Goal: Information Seeking & Learning: Check status

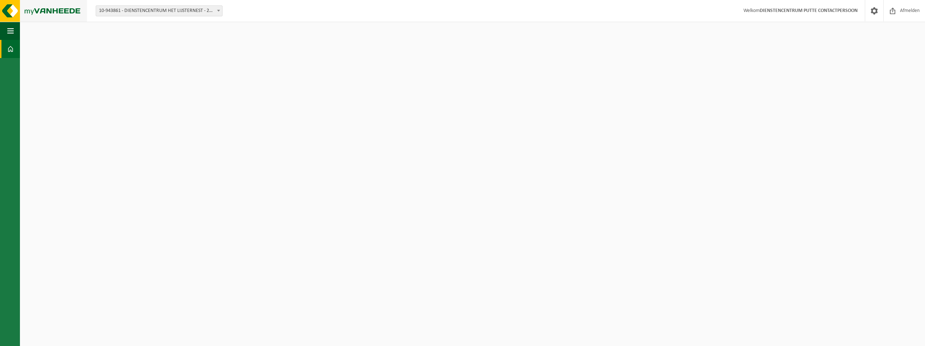
click at [9, 10] on img at bounding box center [43, 11] width 87 height 22
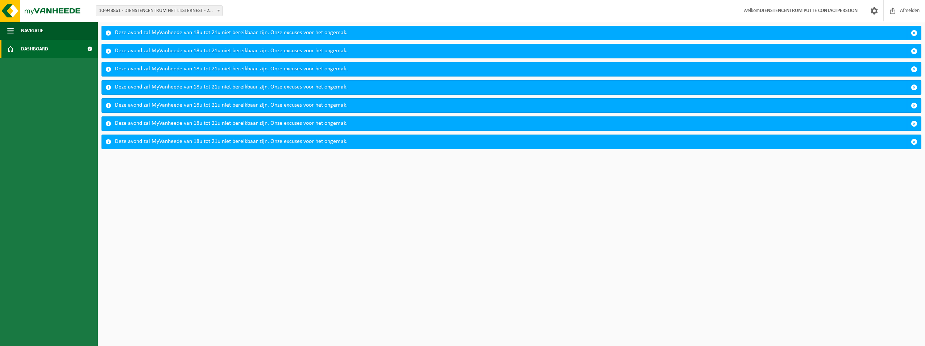
click at [42, 46] on span "Dashboard" at bounding box center [34, 49] width 27 height 18
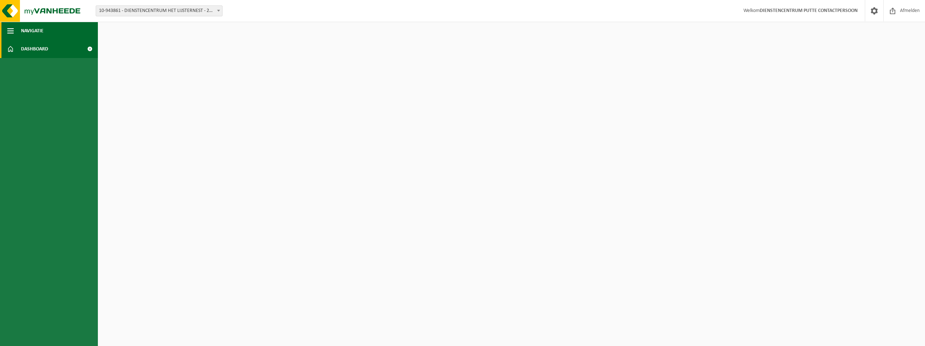
click at [35, 31] on span "Navigatie" at bounding box center [32, 31] width 22 height 18
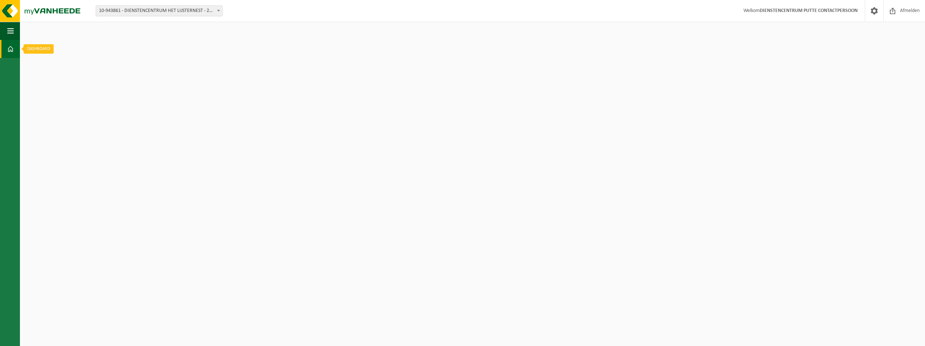
click at [11, 47] on span at bounding box center [10, 49] width 7 height 18
click at [7, 49] on span at bounding box center [10, 49] width 7 height 18
click at [11, 48] on span at bounding box center [10, 49] width 7 height 18
click at [14, 29] on button "Navigatie" at bounding box center [10, 31] width 20 height 18
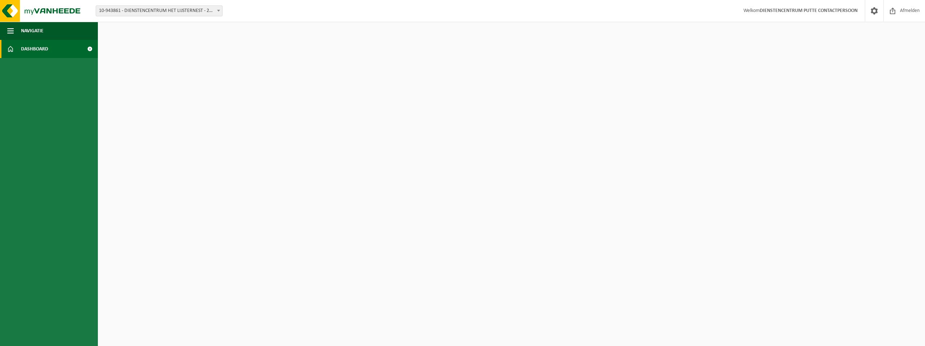
click at [90, 49] on span at bounding box center [90, 49] width 16 height 18
click at [874, 10] on span at bounding box center [874, 10] width 11 height 21
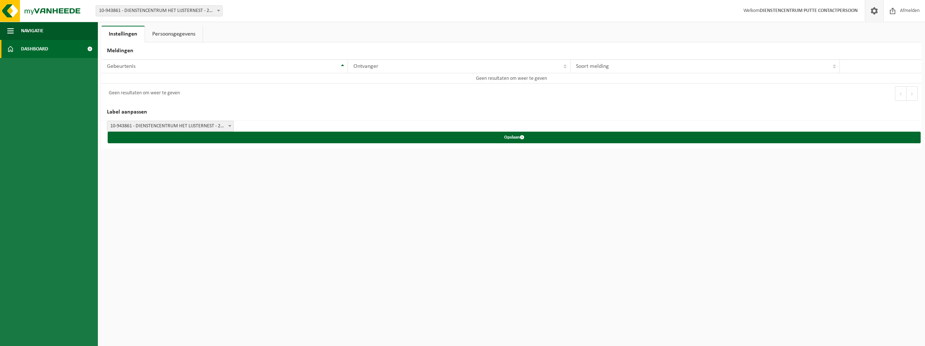
click at [88, 51] on span at bounding box center [90, 49] width 16 height 18
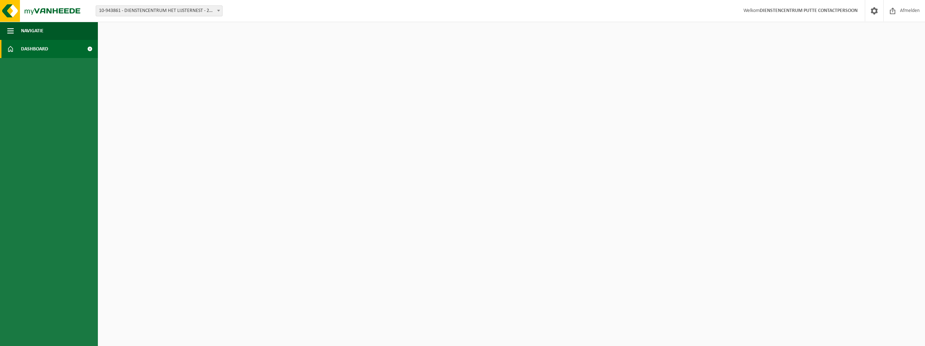
click at [87, 47] on span at bounding box center [90, 49] width 16 height 18
click at [868, 12] on link at bounding box center [874, 10] width 18 height 21
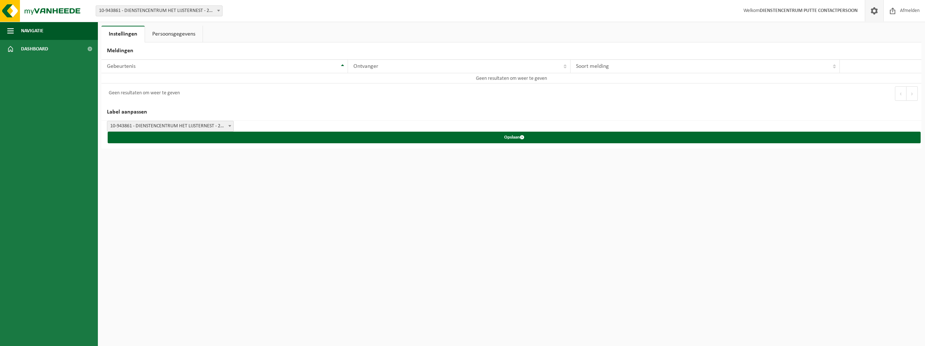
click at [181, 34] on link "Persoonsgegevens" at bounding box center [174, 34] width 58 height 17
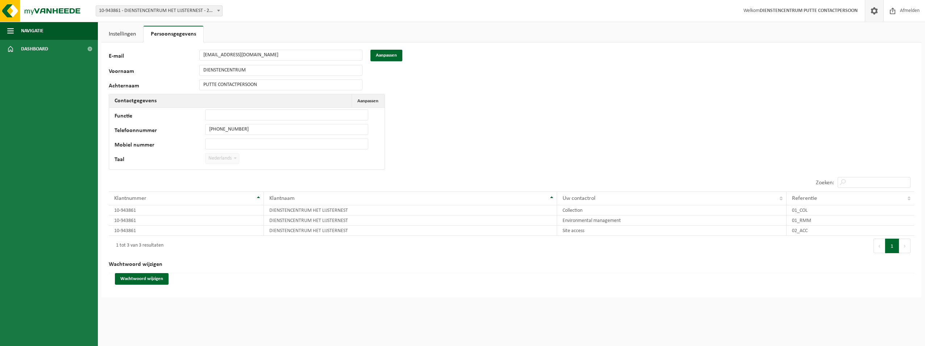
click at [116, 35] on link "Instellingen" at bounding box center [122, 34] width 42 height 17
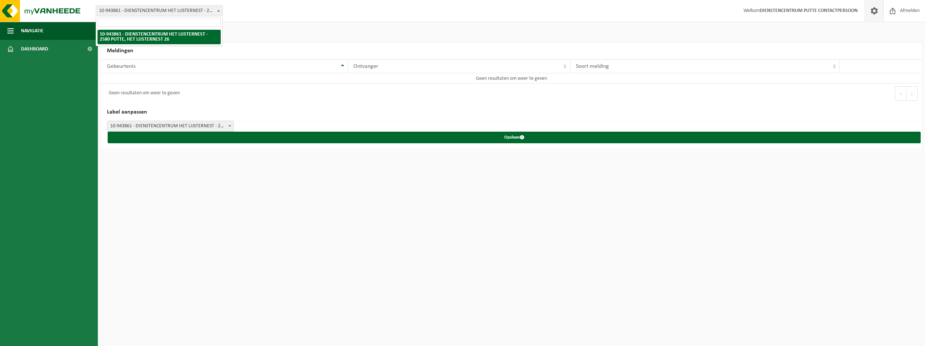
click at [217, 10] on b at bounding box center [218, 11] width 3 height 2
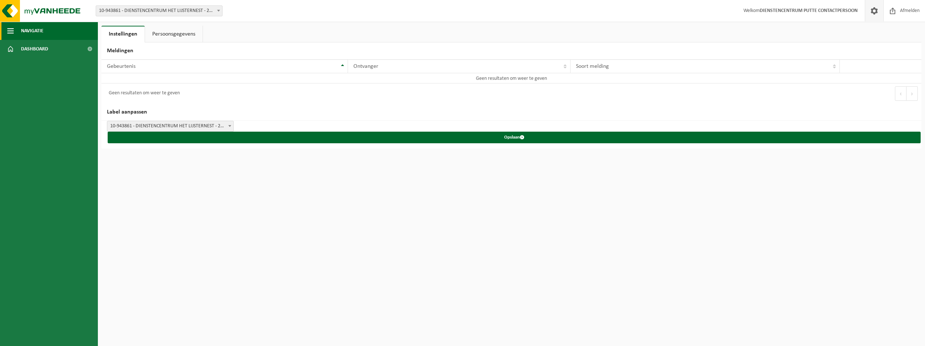
click at [32, 27] on span "Navigatie" at bounding box center [32, 31] width 22 height 18
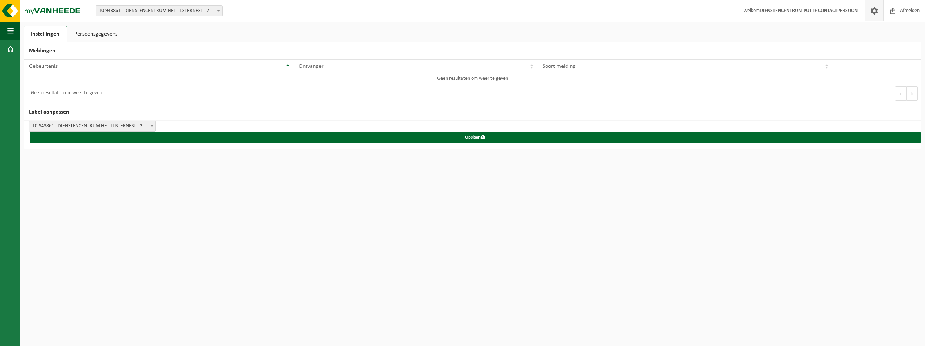
click at [151, 126] on b at bounding box center [151, 126] width 3 height 2
click at [152, 126] on b at bounding box center [151, 126] width 3 height 2
click at [9, 30] on span "button" at bounding box center [10, 31] width 7 height 18
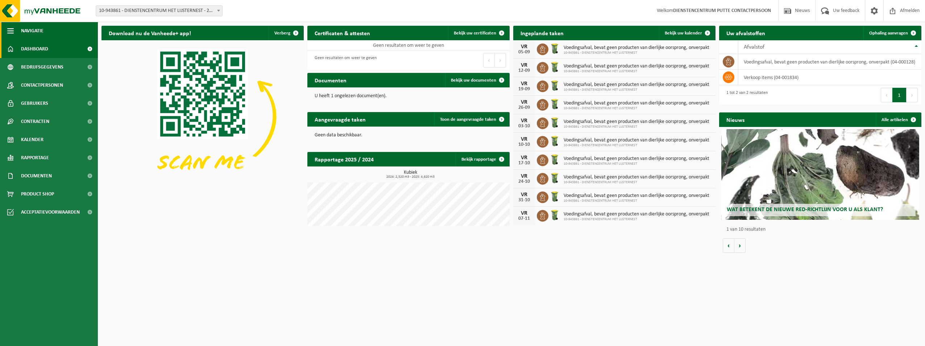
click at [57, 33] on button "Navigatie" at bounding box center [49, 31] width 98 height 18
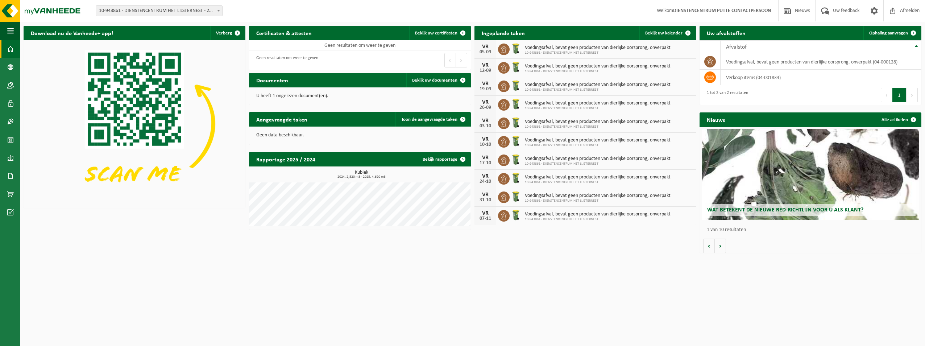
click at [57, 31] on h2 "Download nu de Vanheede+ app!" at bounding box center [72, 33] width 97 height 14
click at [13, 30] on span "button" at bounding box center [10, 31] width 7 height 18
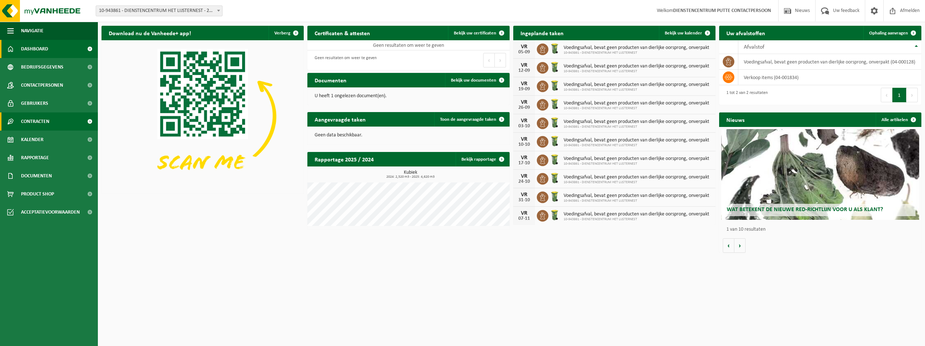
click at [45, 122] on span "Contracten" at bounding box center [35, 121] width 28 height 18
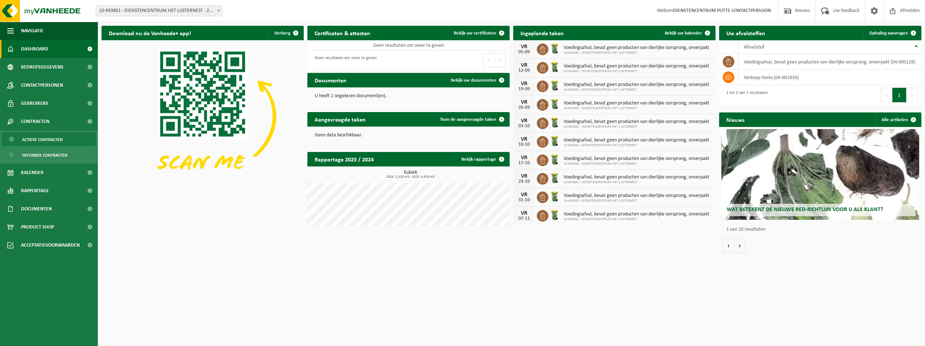
click at [56, 142] on span "Actieve contracten" at bounding box center [42, 140] width 41 height 14
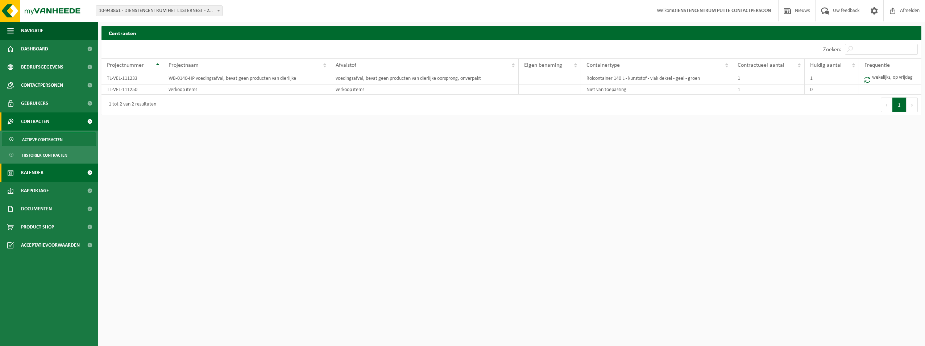
click at [45, 173] on link "Kalender" at bounding box center [49, 172] width 98 height 18
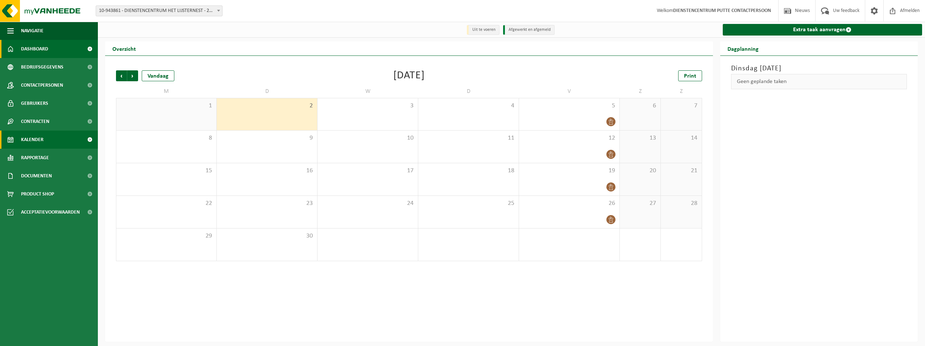
click at [90, 49] on span at bounding box center [90, 49] width 16 height 18
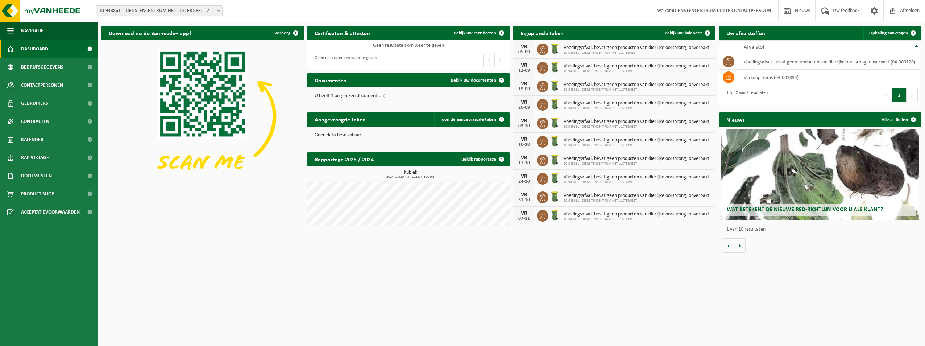
click at [90, 48] on span at bounding box center [90, 49] width 16 height 18
click at [42, 85] on span "Contactpersonen" at bounding box center [42, 85] width 42 height 18
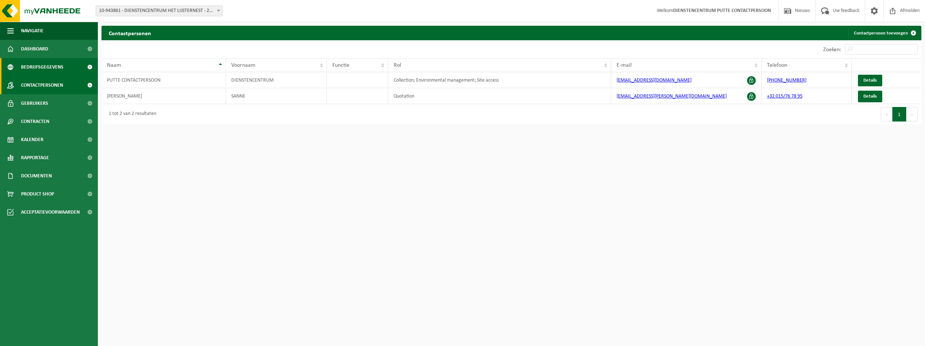
click at [53, 66] on span "Bedrijfsgegevens" at bounding box center [42, 67] width 42 height 18
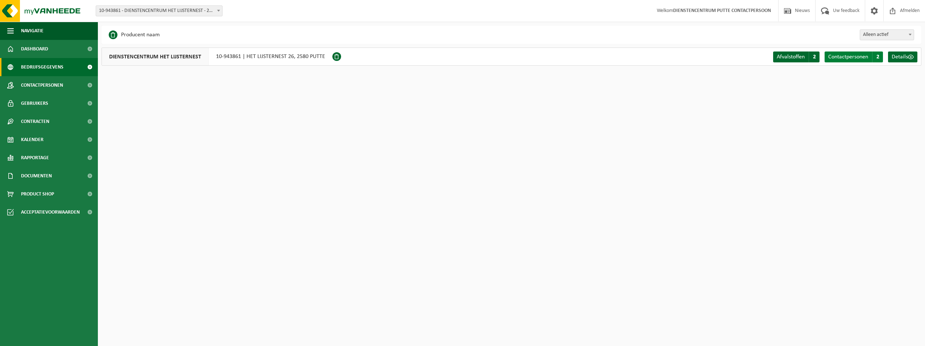
click at [857, 54] on span "Contactpersonen" at bounding box center [848, 57] width 40 height 6
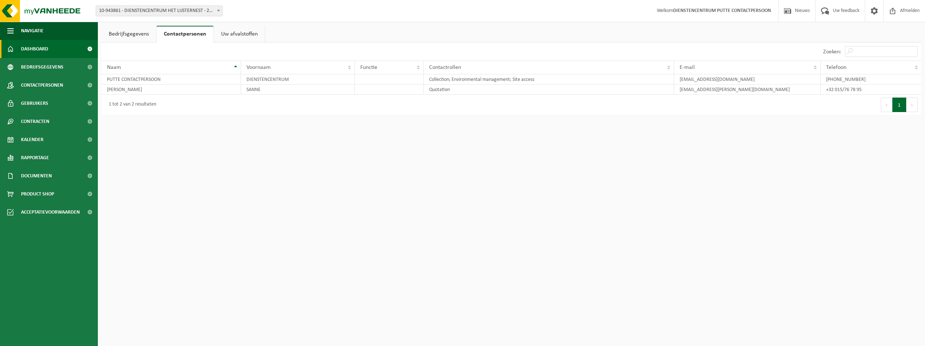
click at [49, 47] on link "Dashboard" at bounding box center [49, 49] width 98 height 18
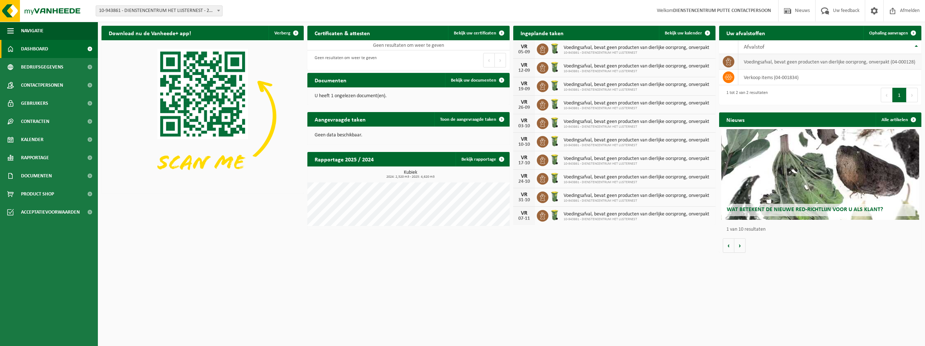
click at [757, 62] on td "voedingsafval, bevat geen producten van dierlijke oorsprong, onverpakt (04-0001…" at bounding box center [829, 62] width 183 height 16
click at [33, 45] on span "Dashboard" at bounding box center [34, 49] width 27 height 18
click at [793, 12] on span "Nieuws" at bounding box center [802, 10] width 18 height 21
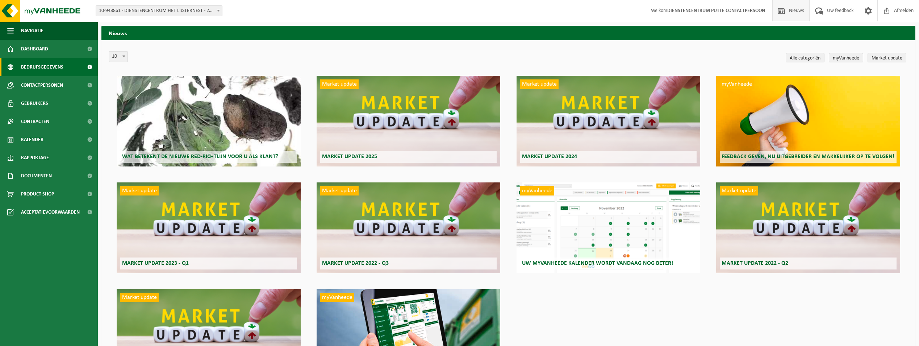
click at [46, 66] on span "Bedrijfsgegevens" at bounding box center [42, 67] width 42 height 18
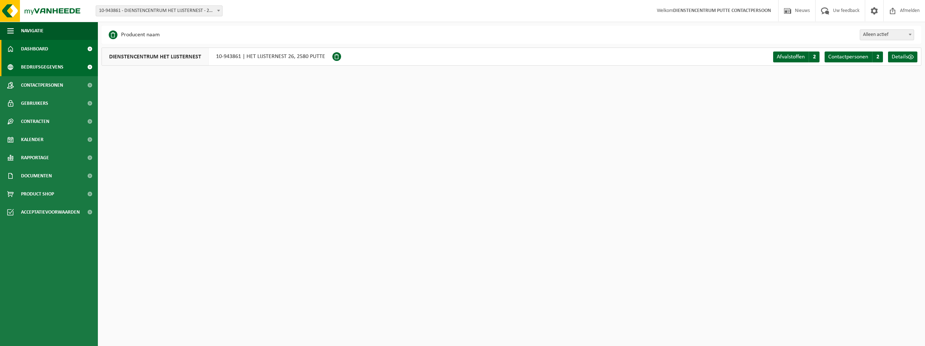
click at [62, 45] on link "Dashboard" at bounding box center [49, 49] width 98 height 18
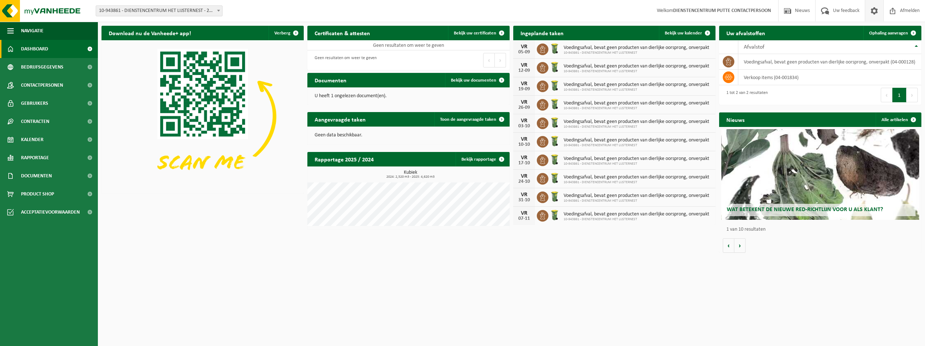
click at [876, 9] on span at bounding box center [874, 10] width 11 height 21
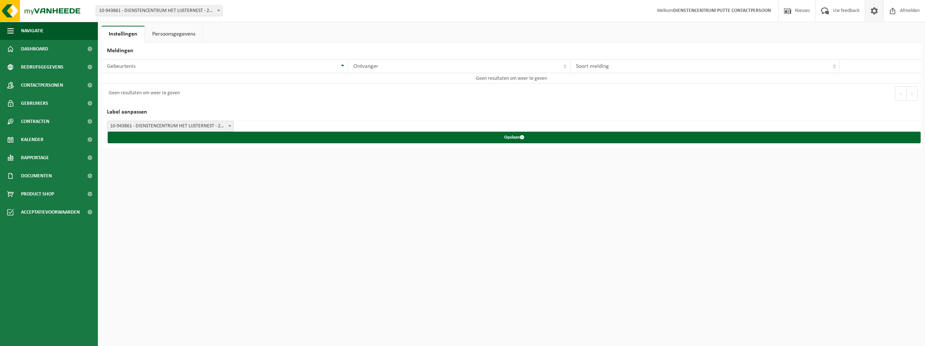
click at [181, 33] on link "Persoonsgegevens" at bounding box center [174, 34] width 58 height 17
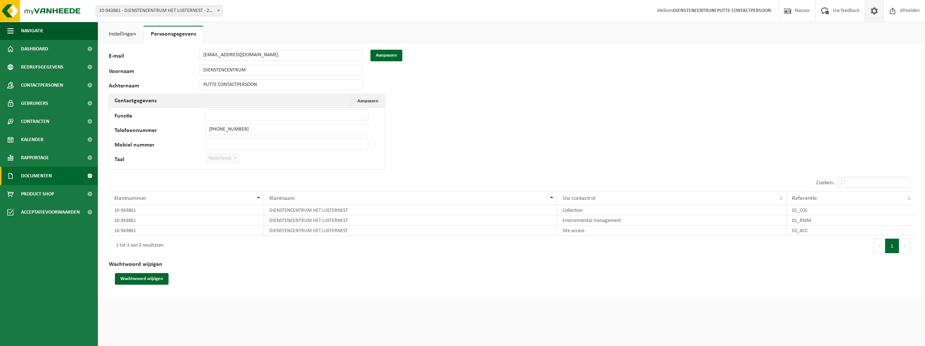
click at [50, 176] on span "Documenten" at bounding box center [36, 176] width 31 height 18
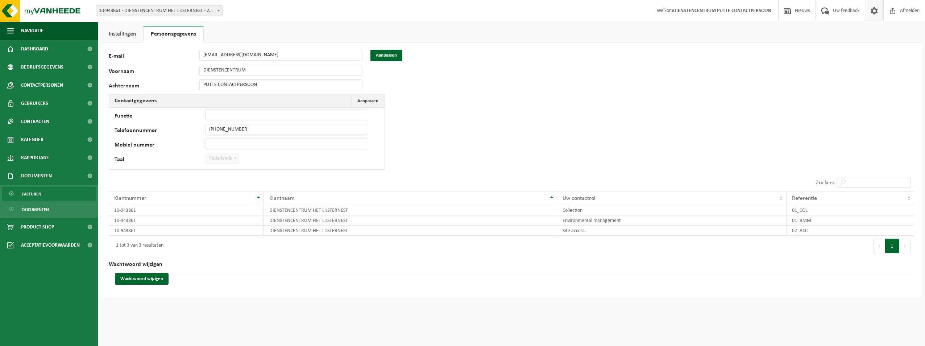
click at [43, 192] on link "Facturen" at bounding box center [49, 194] width 94 height 14
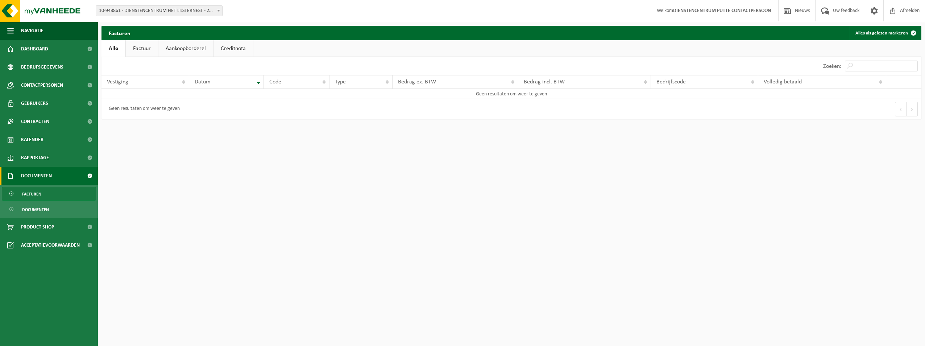
click at [186, 47] on link "Aankoopborderel" at bounding box center [185, 48] width 55 height 17
click at [236, 47] on link "Creditnota" at bounding box center [236, 48] width 39 height 17
click at [143, 48] on link "Factuur" at bounding box center [141, 48] width 32 height 17
click at [50, 242] on span "Acceptatievoorwaarden" at bounding box center [50, 245] width 59 height 18
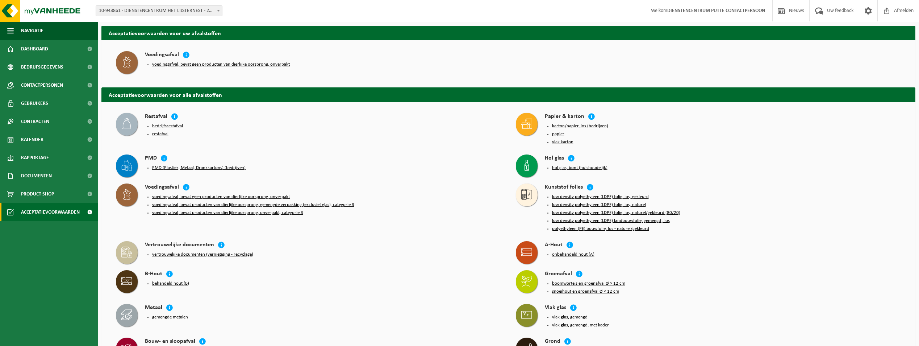
click at [215, 210] on button "voedingsafval, bevat producten van dierlijke oorsprong, onverpakt, categorie 3" at bounding box center [227, 213] width 151 height 6
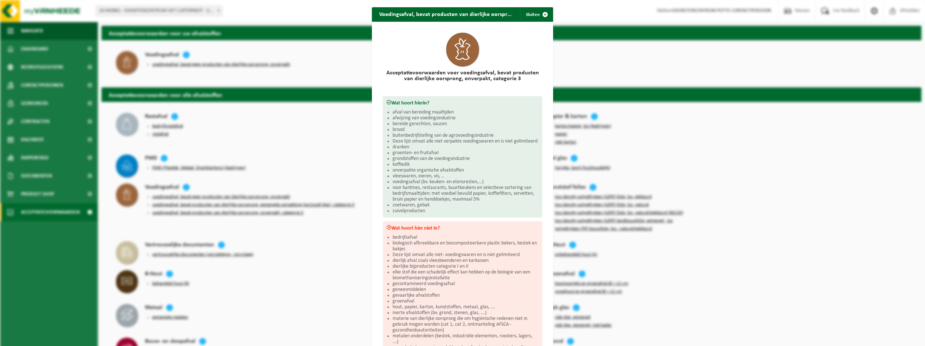
click at [232, 205] on div "Voedingsafval, bevat producten van dierlijke oorsprong, onverpakt, categorie 3 …" at bounding box center [462, 173] width 925 height 346
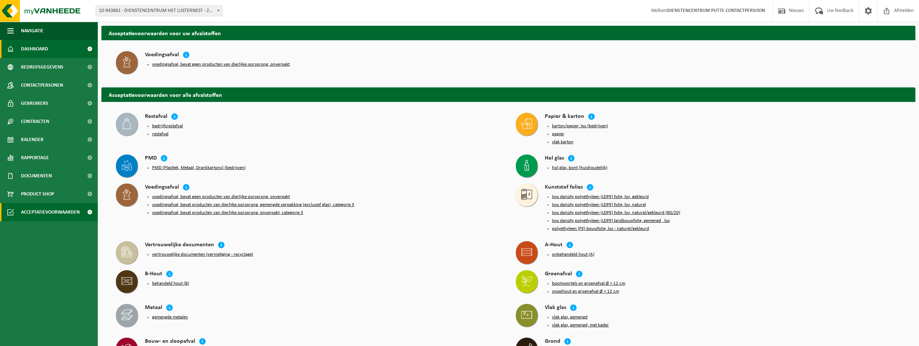
click at [40, 46] on span "Dashboard" at bounding box center [34, 49] width 27 height 18
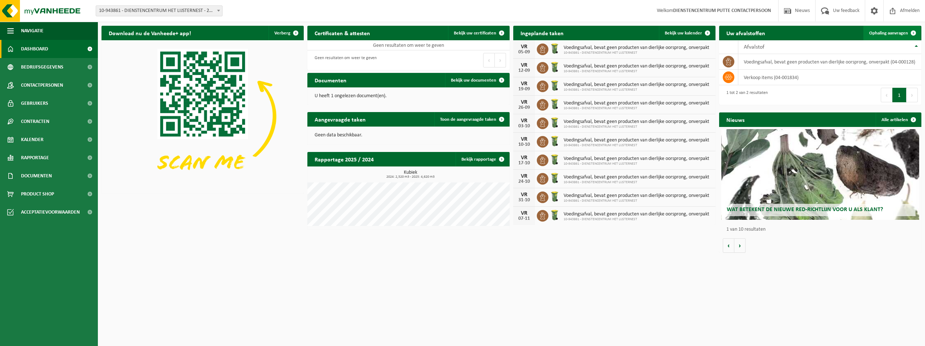
click at [913, 33] on span at bounding box center [913, 33] width 14 height 14
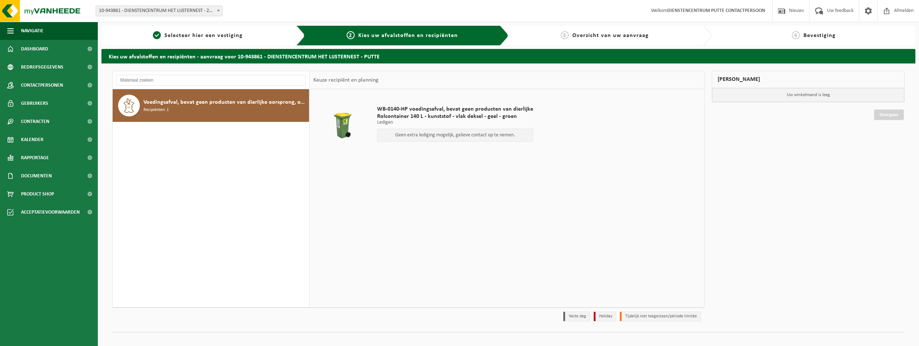
click at [490, 138] on div "Geen extra lediging mogelijk, gelieve contact op te nemen." at bounding box center [455, 135] width 156 height 13
click at [458, 138] on div "Geen extra lediging mogelijk, gelieve contact op te nemen." at bounding box center [455, 135] width 156 height 13
click at [645, 317] on li "Tijdelijk niet toegestaan/période limitée" at bounding box center [660, 316] width 81 height 10
drag, startPoint x: 645, startPoint y: 317, endPoint x: 657, endPoint y: 317, distance: 12.3
click at [657, 317] on li "Tijdelijk niet toegestaan/période limitée" at bounding box center [660, 316] width 81 height 10
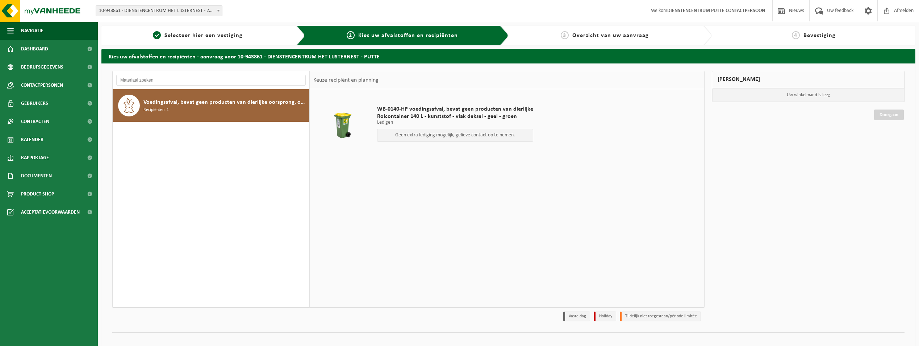
click at [579, 316] on li "Vaste dag" at bounding box center [576, 316] width 27 height 10
click at [34, 87] on span "Contactpersonen" at bounding box center [42, 85] width 42 height 18
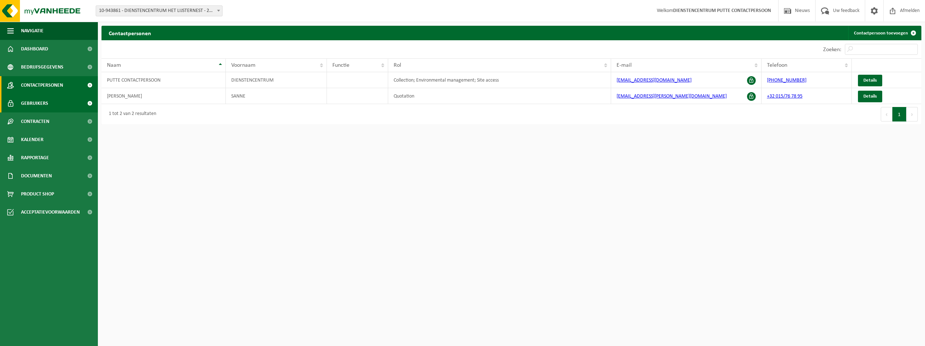
click at [32, 104] on span "Gebruikers" at bounding box center [34, 103] width 27 height 18
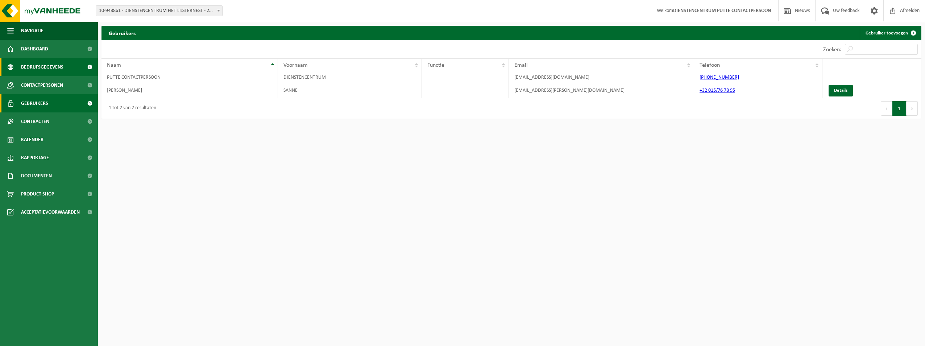
click at [29, 64] on span "Bedrijfsgegevens" at bounding box center [42, 67] width 42 height 18
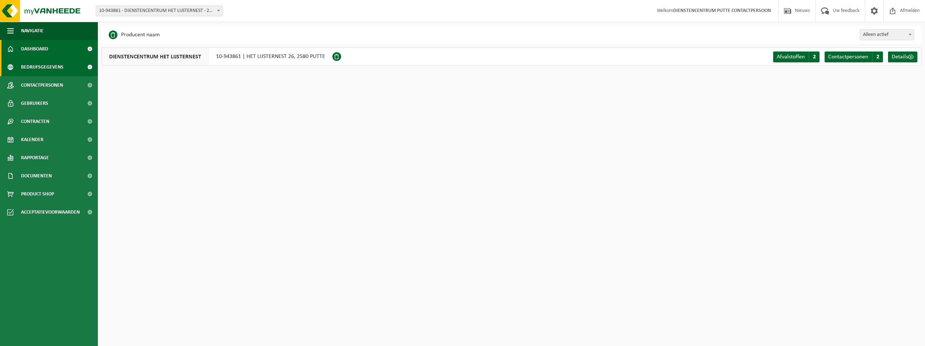
click at [46, 47] on span "Dashboard" at bounding box center [34, 49] width 27 height 18
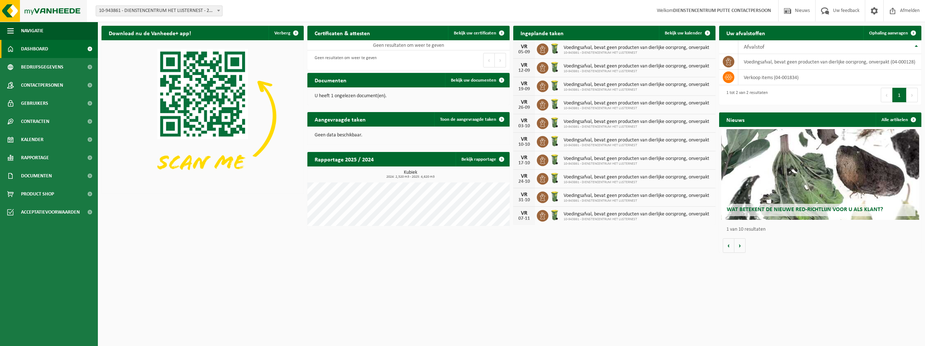
click at [42, 9] on img at bounding box center [43, 11] width 87 height 22
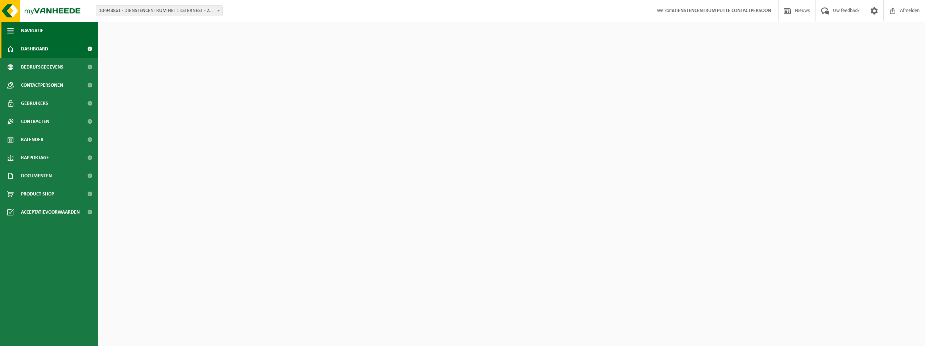
click at [12, 27] on span "button" at bounding box center [10, 31] width 7 height 18
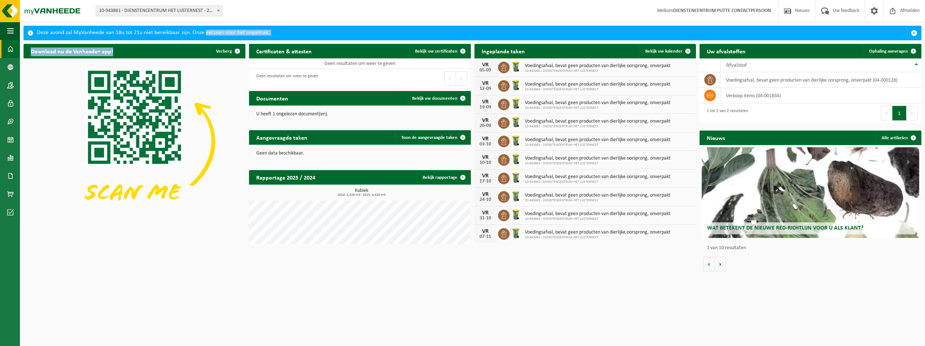
drag, startPoint x: 174, startPoint y: 45, endPoint x: 204, endPoint y: 30, distance: 33.6
click at [204, 30] on div "Deze avond zal MyVanheede van 18u tot 21u niet bereikbaar zijn. Onze excuses vo…" at bounding box center [472, 150] width 905 height 249
drag, startPoint x: 204, startPoint y: 30, endPoint x: 125, endPoint y: 34, distance: 79.8
click at [125, 34] on div "Deze avond zal MyVanheede van 18u tot 21u niet bereikbaar zijn. Onze excuses vo…" at bounding box center [472, 33] width 870 height 14
click at [29, 34] on span at bounding box center [31, 33] width 6 height 6
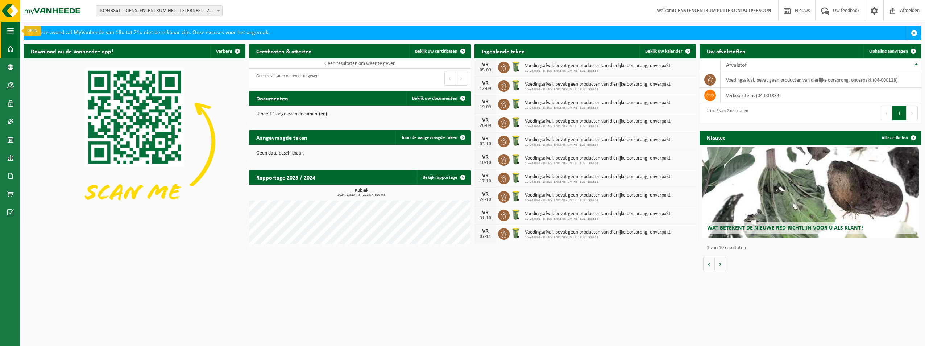
click at [15, 31] on button "Navigatie" at bounding box center [10, 31] width 20 height 18
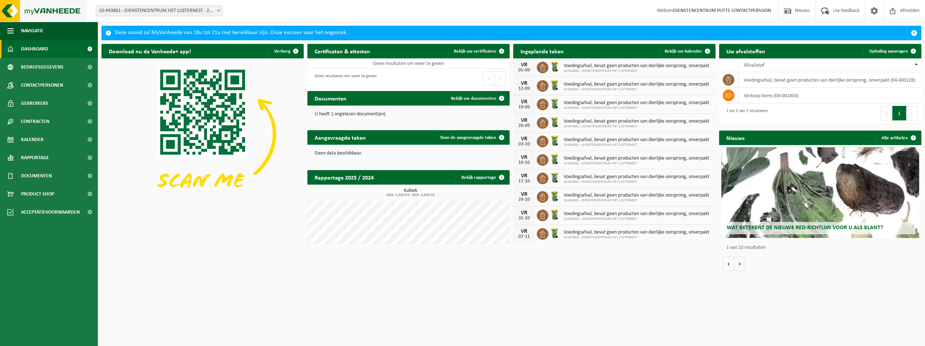
click at [37, 10] on img at bounding box center [43, 11] width 87 height 22
click at [502, 134] on span at bounding box center [501, 137] width 14 height 14
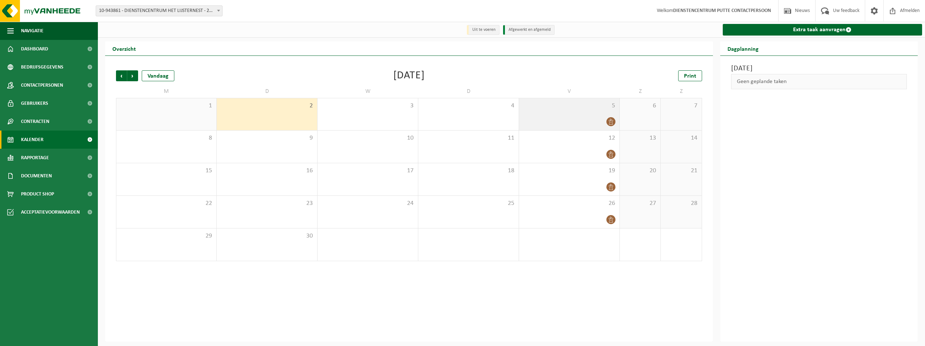
click at [606, 118] on div at bounding box center [569, 122] width 93 height 10
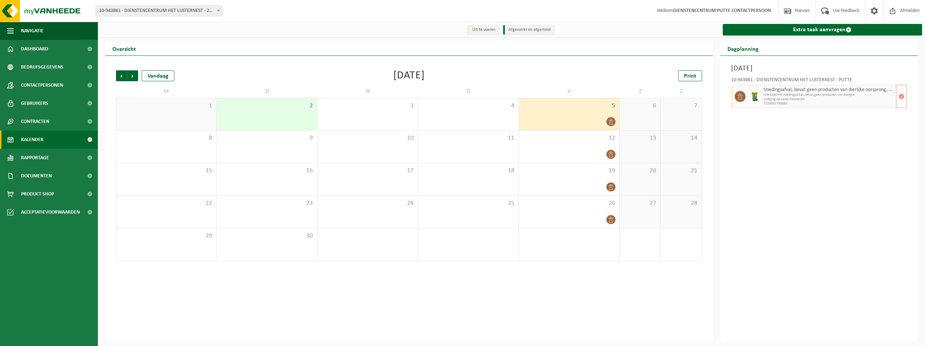
click at [758, 99] on img at bounding box center [754, 96] width 11 height 11
click at [793, 78] on div "10-943861 - DIENSTENCENTRUM HET LIJSTERNEST - PUTTE Voedingsafval, bevat geen p…" at bounding box center [818, 91] width 183 height 35
click at [845, 12] on span "Uw feedback" at bounding box center [846, 10] width 30 height 21
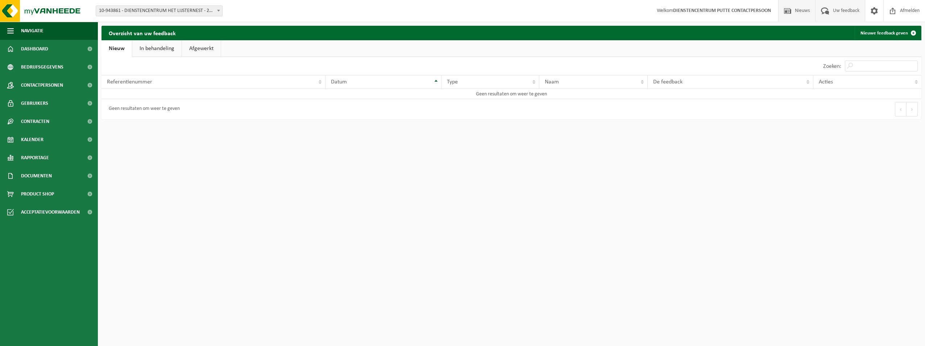
click at [793, 7] on span "Nieuws" at bounding box center [802, 10] width 18 height 21
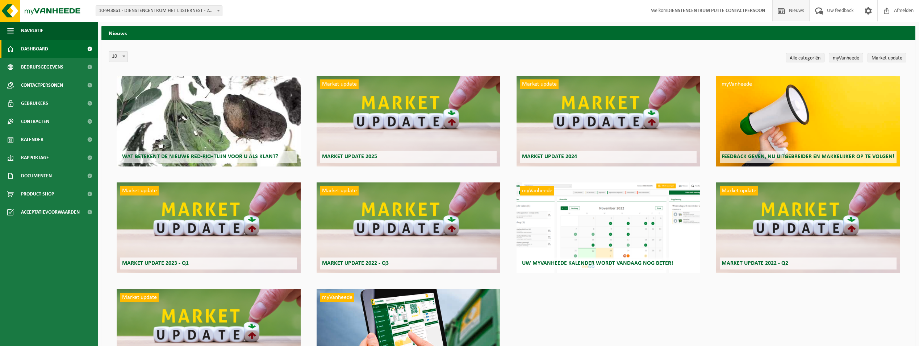
click at [30, 54] on span "Dashboard" at bounding box center [34, 49] width 27 height 18
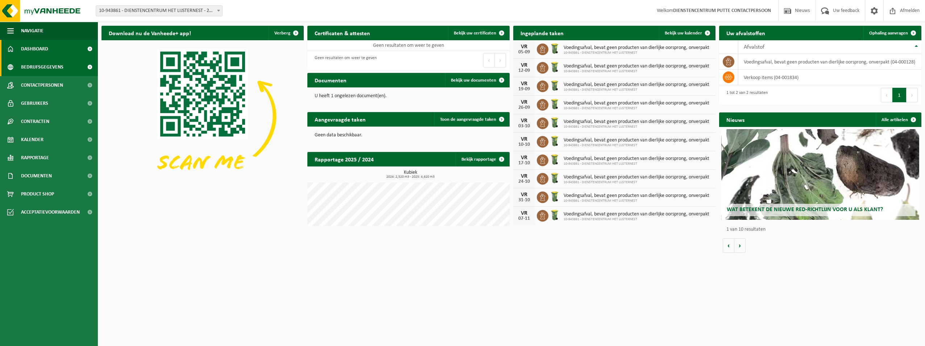
click at [50, 68] on span "Bedrijfsgegevens" at bounding box center [42, 67] width 42 height 18
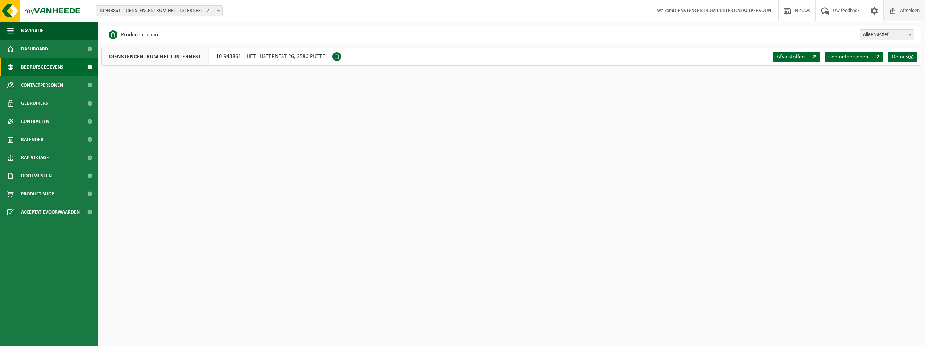
click at [904, 8] on span "Afmelden" at bounding box center [909, 10] width 23 height 21
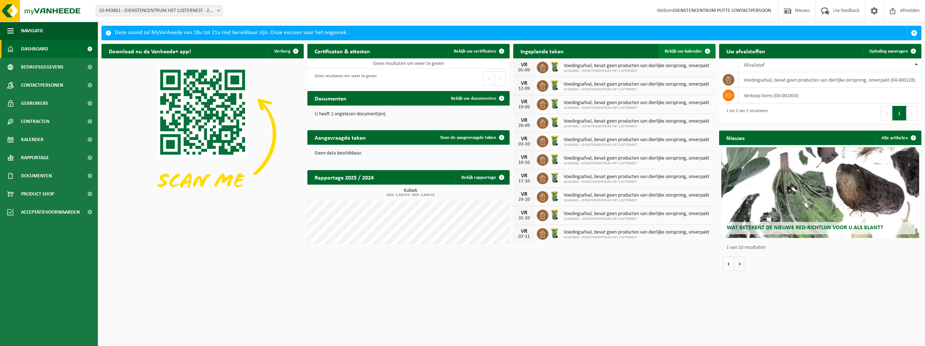
click at [705, 50] on span at bounding box center [707, 51] width 14 height 14
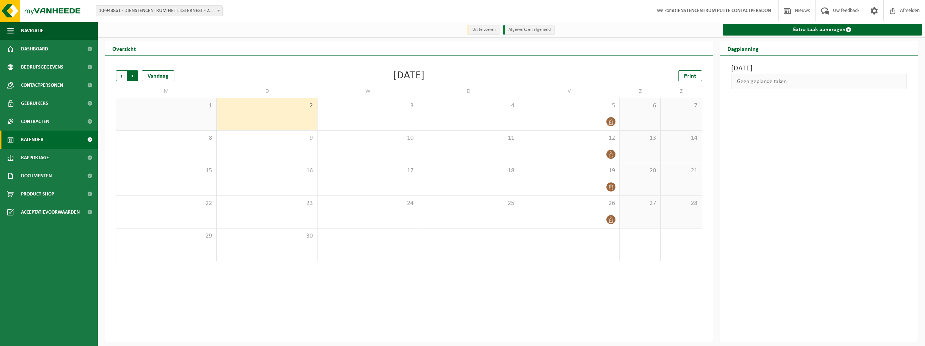
click at [122, 77] on span "Vorige" at bounding box center [121, 75] width 11 height 11
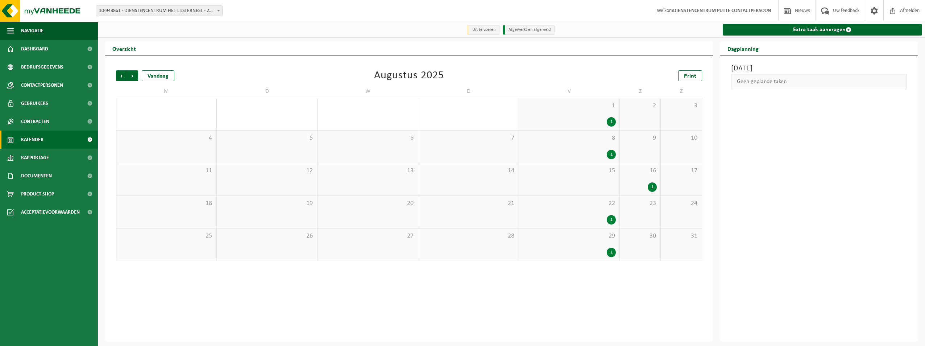
click at [612, 217] on div "1" at bounding box center [611, 219] width 9 height 9
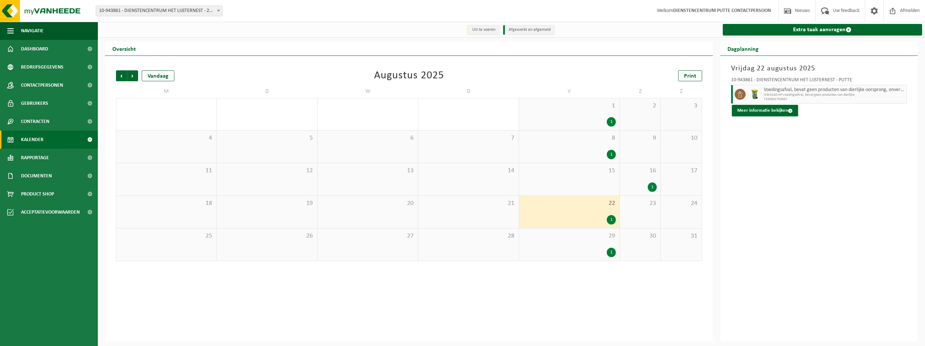
click at [652, 187] on div "1" at bounding box center [652, 186] width 9 height 9
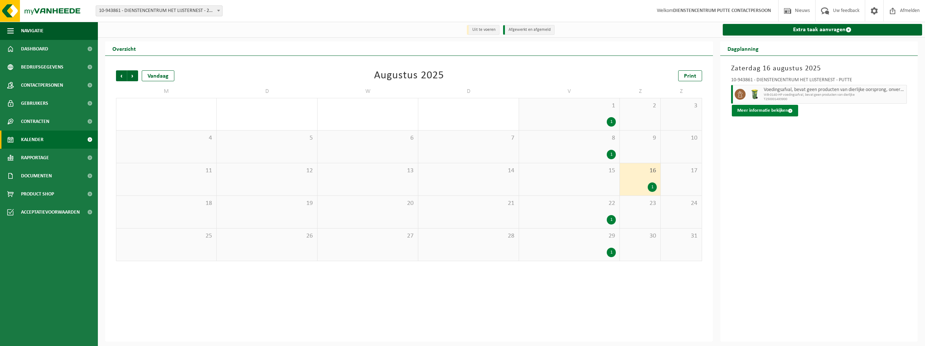
click at [782, 110] on button "Meer informatie bekijken" at bounding box center [765, 111] width 66 height 12
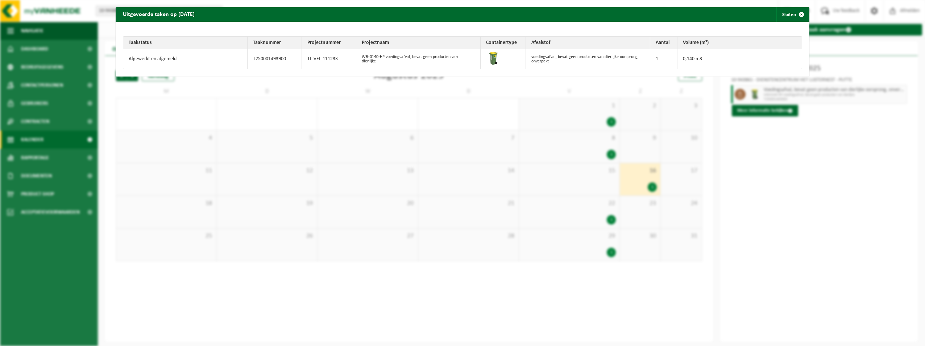
click at [796, 15] on span "button" at bounding box center [801, 14] width 14 height 14
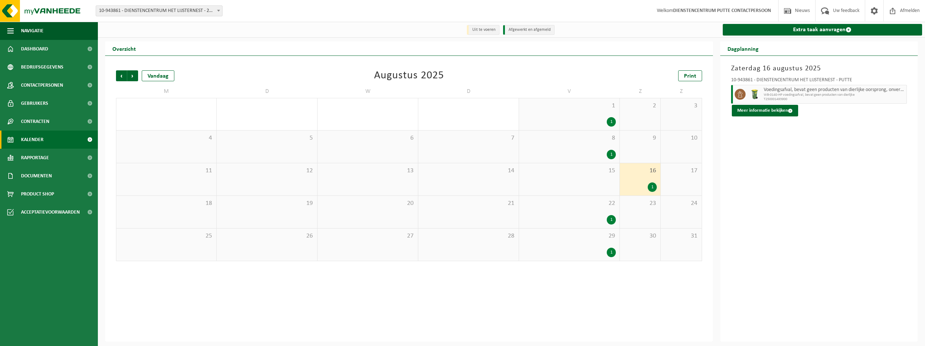
click at [611, 151] on div "1" at bounding box center [611, 154] width 9 height 9
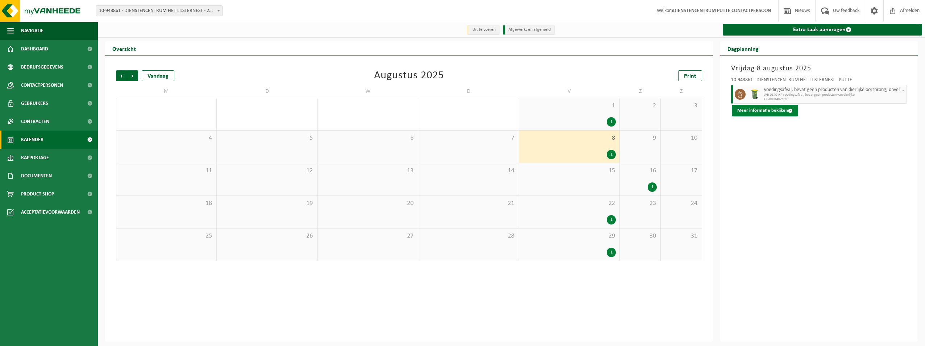
click at [777, 111] on button "Meer informatie bekijken" at bounding box center [765, 111] width 66 height 12
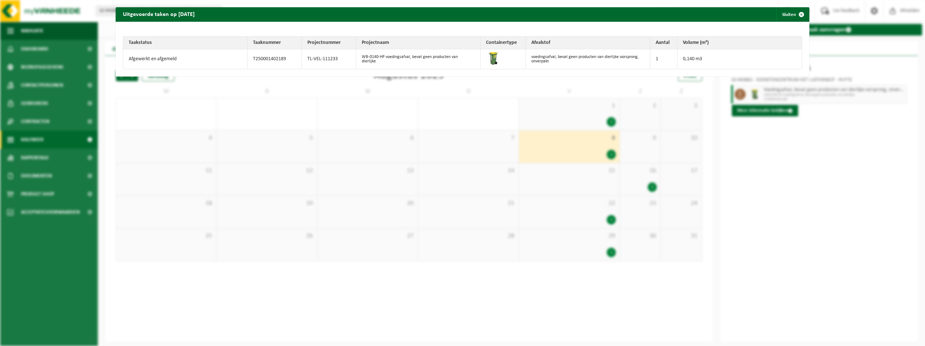
drag, startPoint x: 141, startPoint y: 149, endPoint x: 227, endPoint y: 173, distance: 89.2
click at [154, 150] on div "Uitgevoerde taken op 2025-08-08 Sluiten Taakstatus Taaknummer Projectnummer Pro…" at bounding box center [462, 173] width 925 height 346
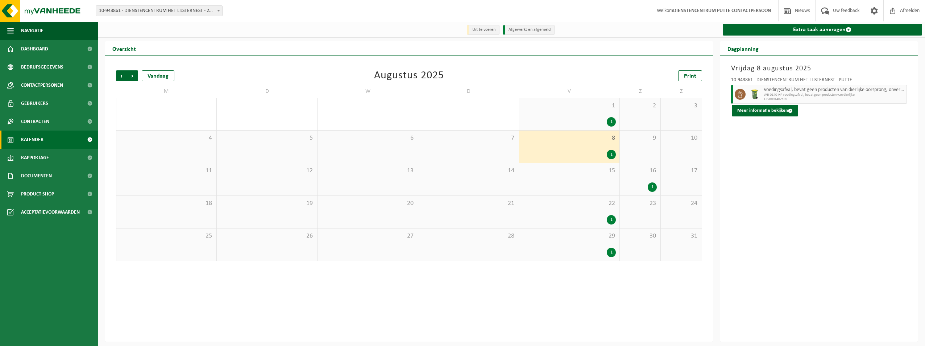
click at [611, 155] on div "1" at bounding box center [611, 154] width 9 height 9
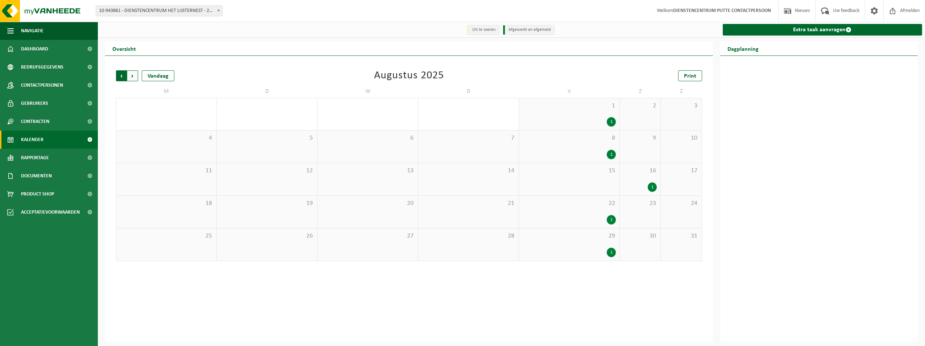
click at [133, 76] on span "Volgende" at bounding box center [132, 75] width 11 height 11
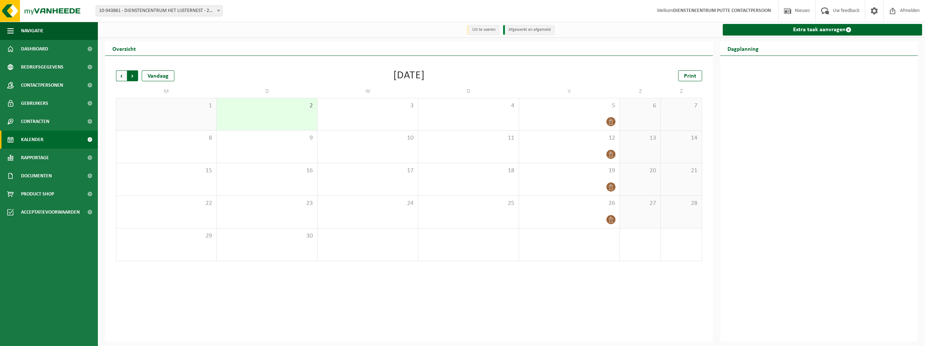
click at [119, 76] on span "Vorige" at bounding box center [121, 75] width 11 height 11
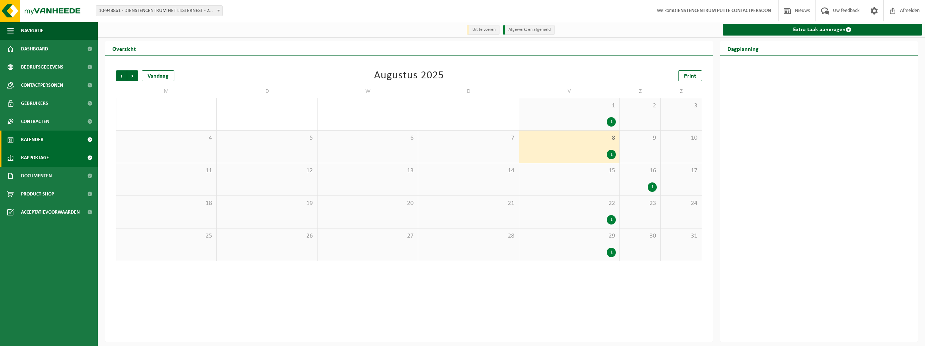
click at [49, 158] on span "Rapportage" at bounding box center [35, 158] width 28 height 18
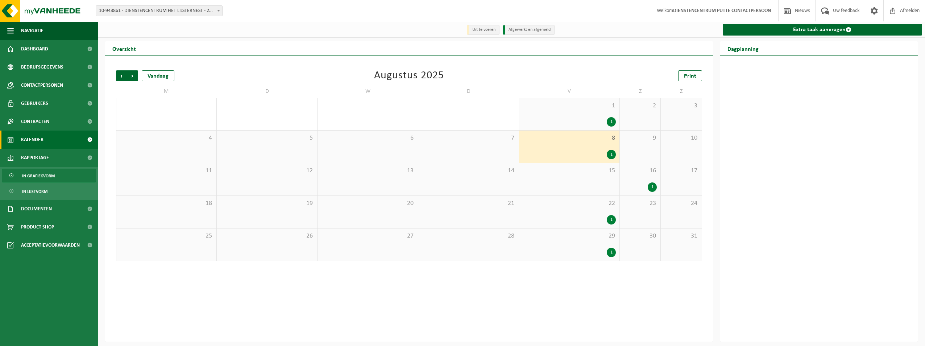
click at [45, 175] on span "In grafiekvorm" at bounding box center [38, 176] width 33 height 14
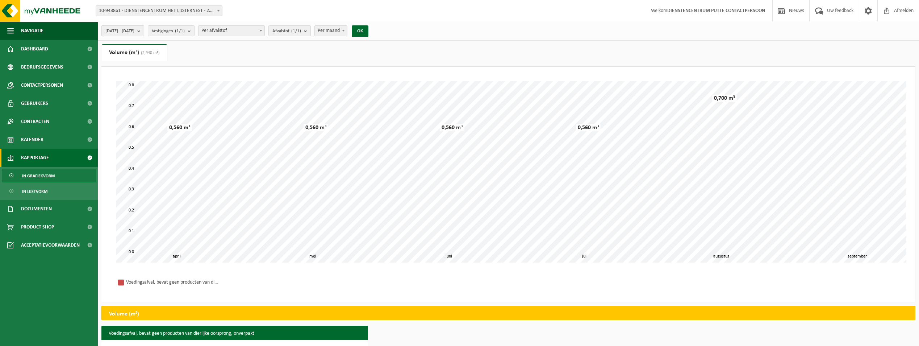
click at [144, 30] on button "[DATE] - [DATE]" at bounding box center [122, 30] width 43 height 11
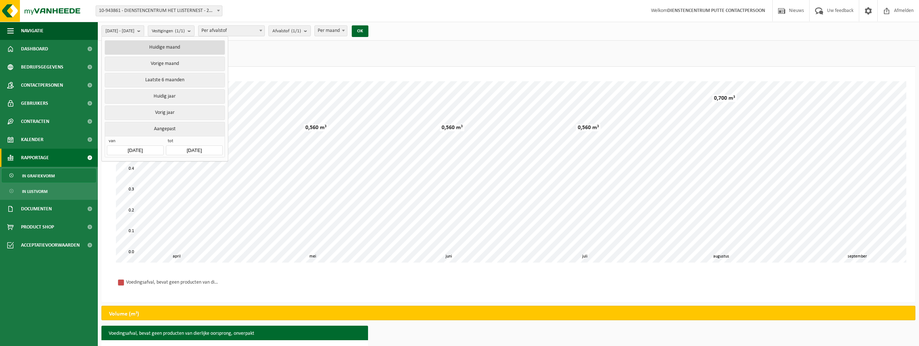
click at [158, 46] on button "Huidige maand" at bounding box center [165, 47] width 120 height 14
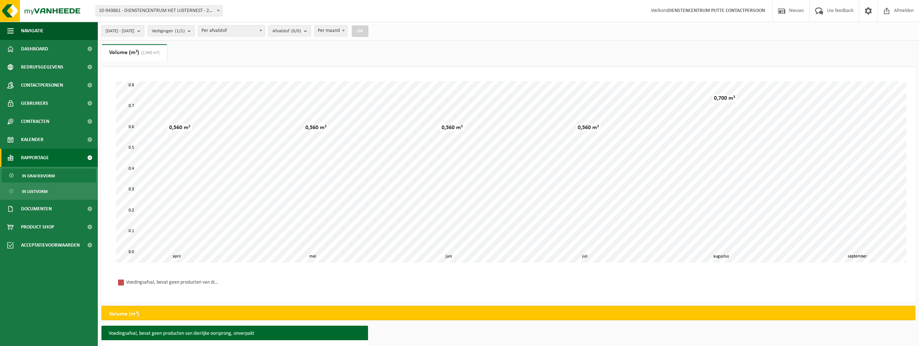
click at [144, 29] on b "submit" at bounding box center [140, 31] width 7 height 10
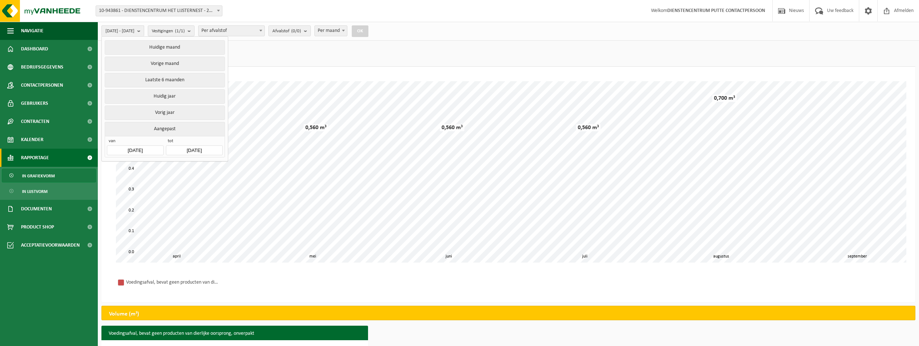
click at [159, 45] on button "Huidige maand" at bounding box center [165, 47] width 120 height 14
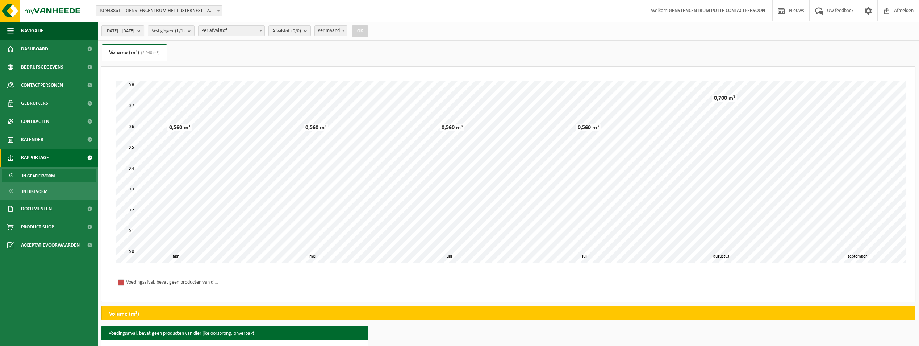
click at [144, 34] on button "[DATE] - [DATE]" at bounding box center [122, 30] width 43 height 11
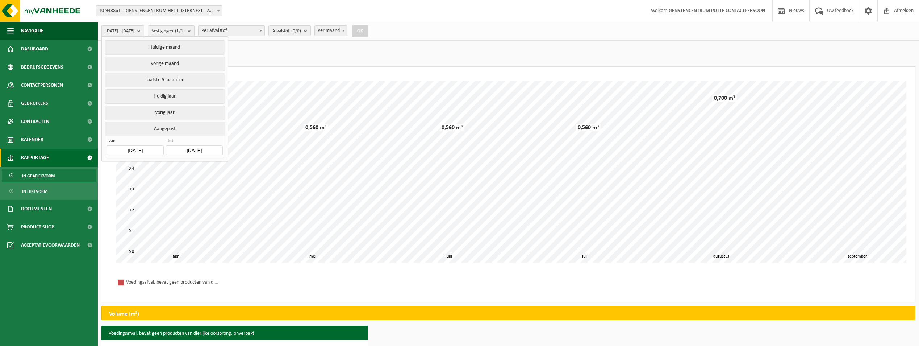
click at [142, 145] on input "2025-09-01" at bounding box center [135, 150] width 57 height 10
click at [191, 165] on icon at bounding box center [189, 165] width 12 height 12
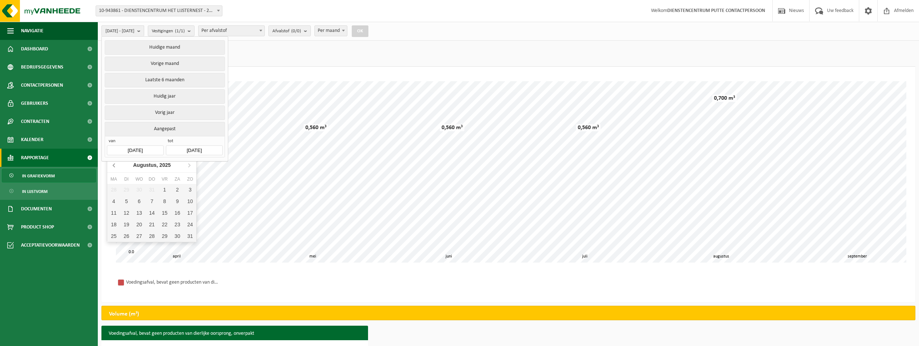
click at [118, 162] on icon at bounding box center [115, 165] width 12 height 12
click at [129, 191] on div "1" at bounding box center [126, 190] width 13 height 12
type input "2025-07-01"
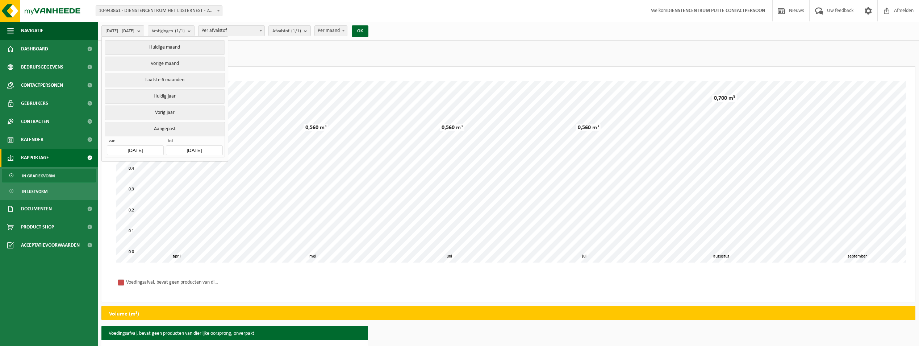
click at [264, 61] on ul "Gewicht (t) Volume (m³) (2,940 m³)" at bounding box center [508, 55] width 814 height 22
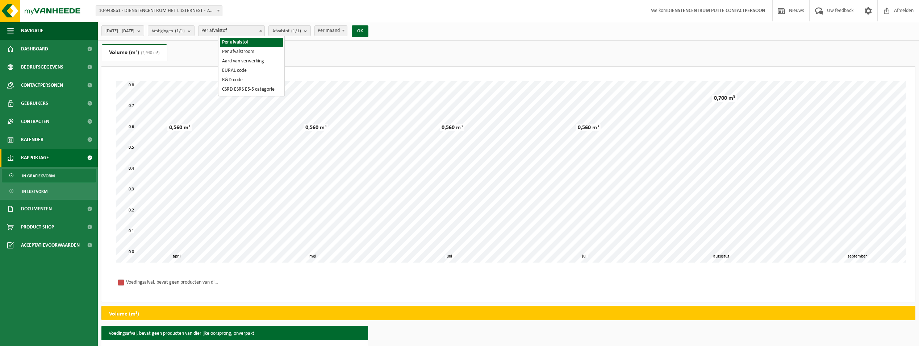
click at [265, 32] on span at bounding box center [260, 30] width 7 height 9
select select "2"
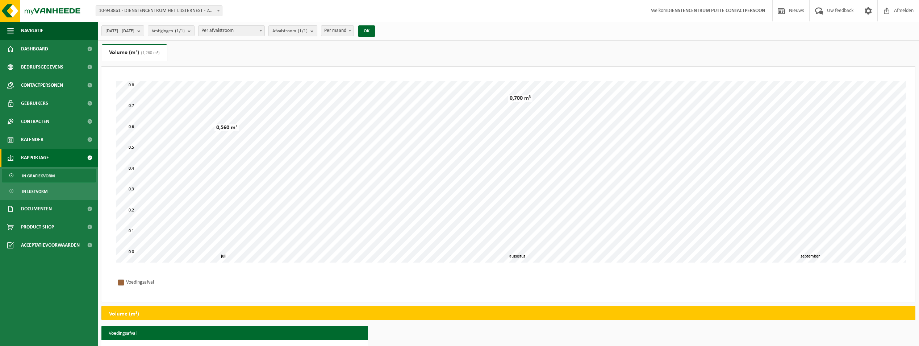
click at [317, 31] on b "submit" at bounding box center [314, 31] width 7 height 10
click at [317, 31] on b "submit" at bounding box center [314, 31] width 7 height 11
click at [354, 30] on span at bounding box center [349, 30] width 7 height 9
select select "1"
click at [144, 29] on b "submit" at bounding box center [140, 31] width 7 height 10
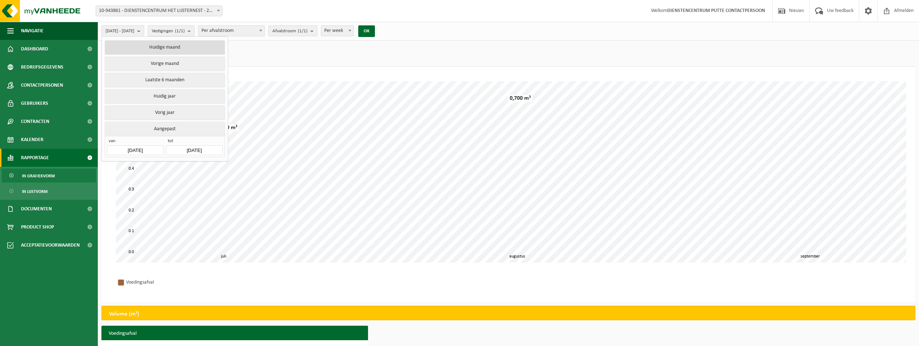
click at [170, 47] on button "Huidige maand" at bounding box center [165, 47] width 120 height 14
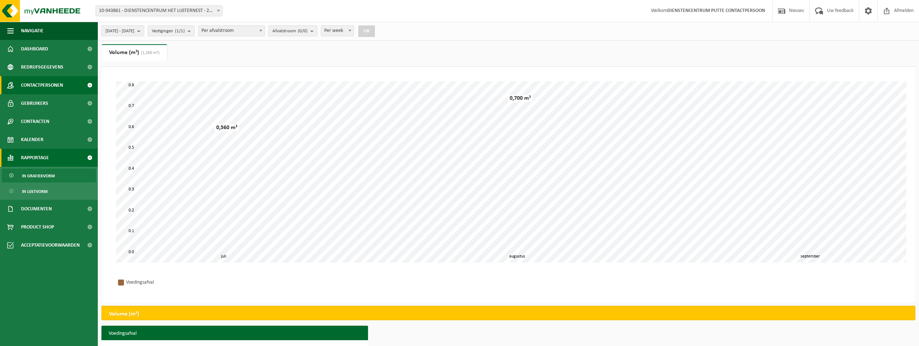
click at [56, 85] on span "Contactpersonen" at bounding box center [42, 85] width 42 height 18
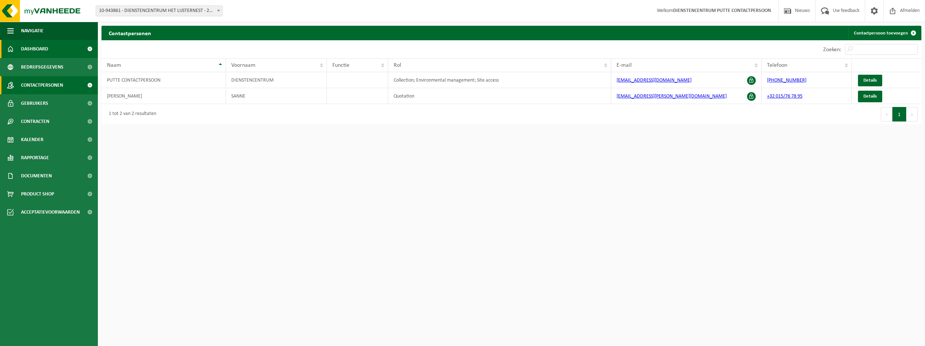
click at [44, 49] on span "Dashboard" at bounding box center [34, 49] width 27 height 18
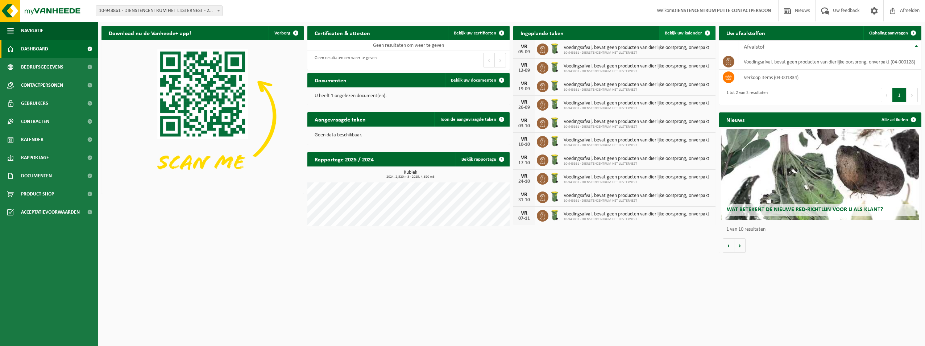
click at [705, 30] on span at bounding box center [707, 33] width 14 height 14
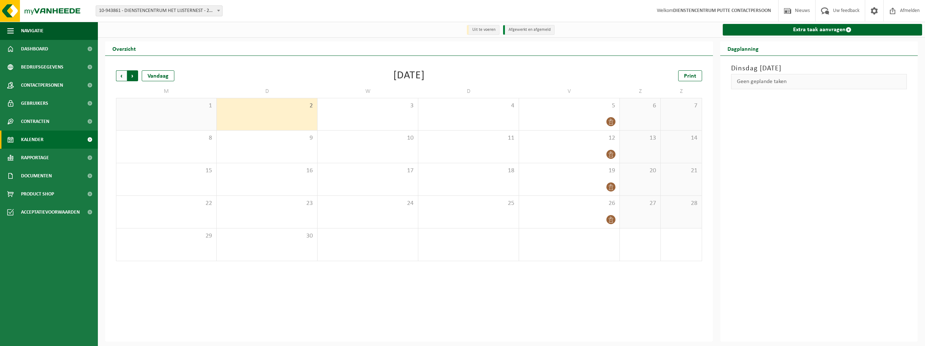
click at [120, 75] on span "Vorige" at bounding box center [121, 75] width 11 height 11
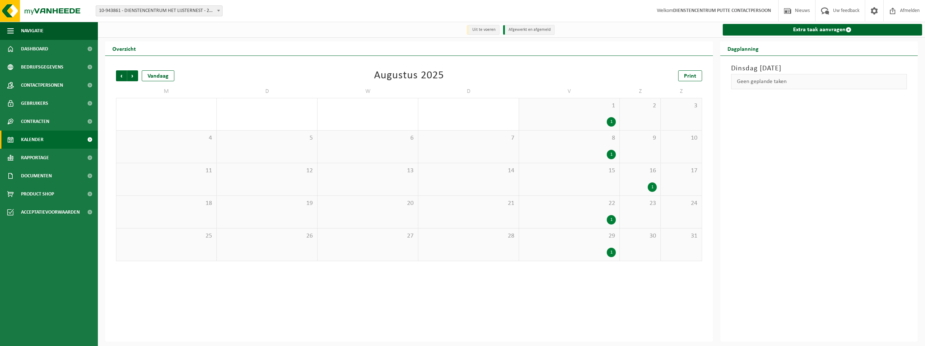
click at [612, 118] on div "1" at bounding box center [611, 121] width 9 height 9
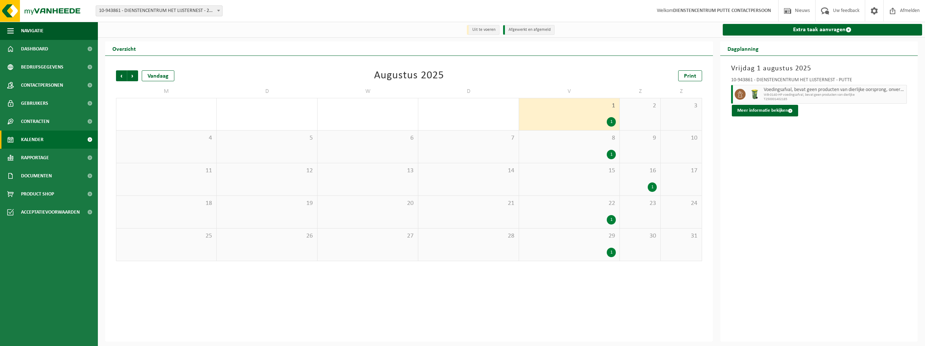
click at [611, 154] on div "1" at bounding box center [611, 154] width 9 height 9
